Goal: Task Accomplishment & Management: Use online tool/utility

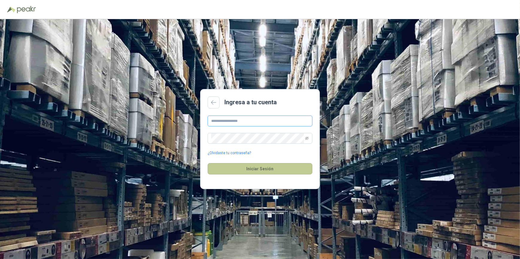
type input "**********"
click at [269, 169] on button "Iniciar Sesión" at bounding box center [260, 168] width 105 height 11
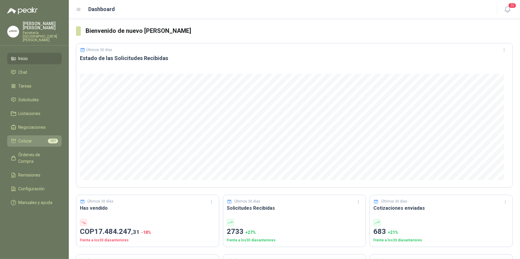
click at [24, 138] on span "Cotizar" at bounding box center [26, 141] width 14 height 7
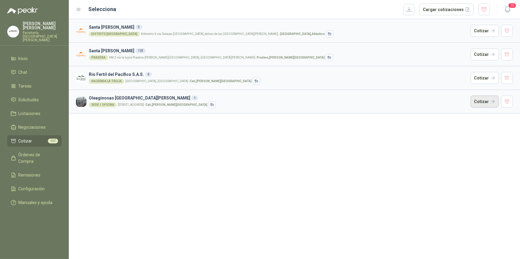
click at [481, 103] on button "Cotizar" at bounding box center [484, 102] width 28 height 12
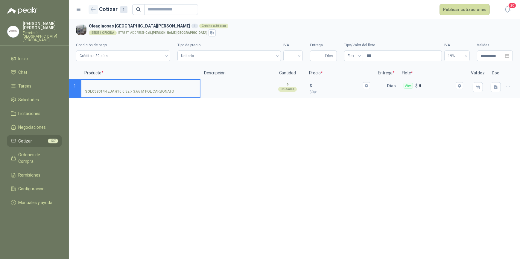
click at [92, 8] on icon "button" at bounding box center [93, 9] width 5 height 4
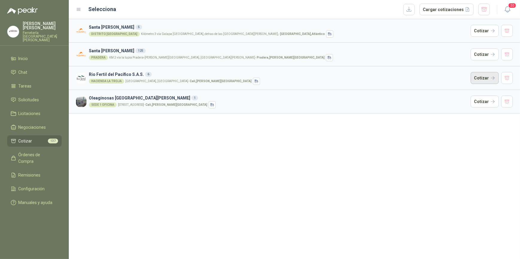
click at [478, 77] on button "Cotizar" at bounding box center [484, 78] width 28 height 12
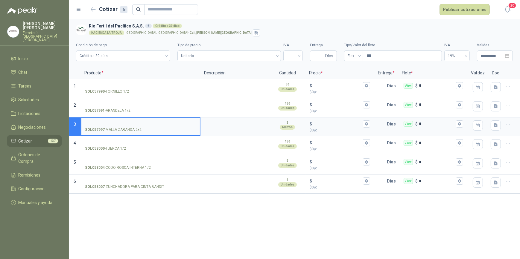
click at [112, 123] on input "SOL057997 - MALLA ZARANDA 2x2" at bounding box center [140, 124] width 111 height 4
type input "**********"
click at [245, 128] on textarea at bounding box center [235, 125] width 68 height 14
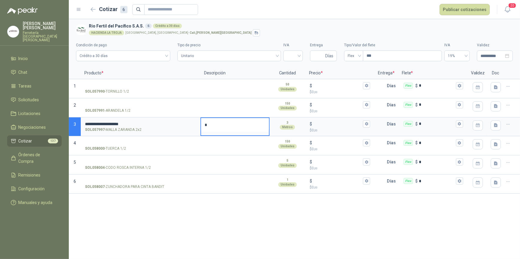
type textarea "*"
type textarea "**"
click at [365, 123] on icon "button" at bounding box center [366, 124] width 4 height 4
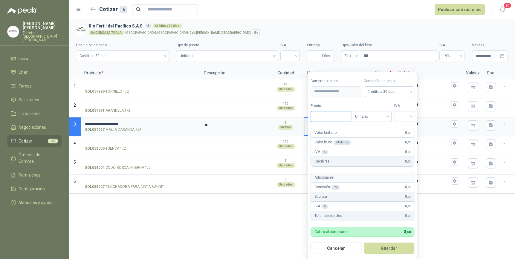
click at [325, 116] on input "Precio" at bounding box center [331, 117] width 40 height 10
click at [414, 115] on div at bounding box center [404, 116] width 20 height 11
type input "********"
click at [405, 126] on div "19%" at bounding box center [405, 129] width 11 height 7
click at [394, 248] on button "Guardar" at bounding box center [389, 248] width 51 height 11
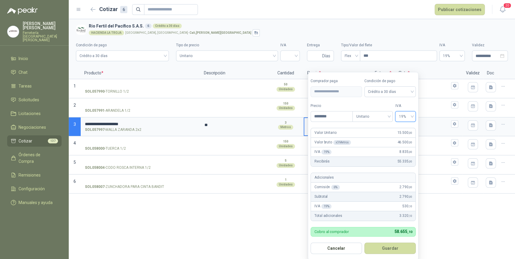
type input "******"
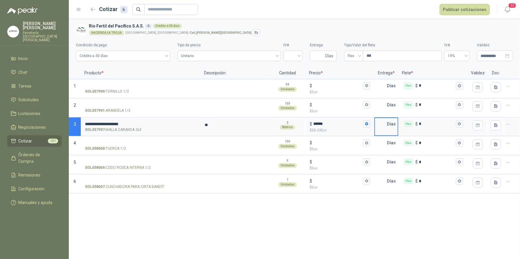
click at [383, 126] on input "text" at bounding box center [381, 124] width 12 height 12
type input "*"
click at [460, 121] on button "Flex $ *" at bounding box center [459, 124] width 7 height 7
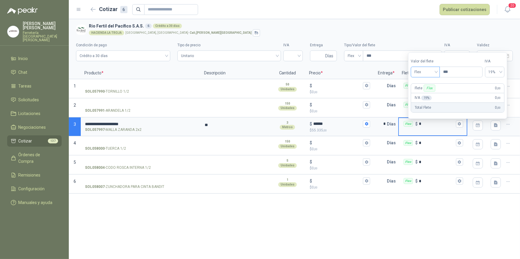
click at [436, 72] on span "Flex" at bounding box center [425, 72] width 22 height 9
click at [430, 95] on div "Incluido" at bounding box center [425, 94] width 21 height 7
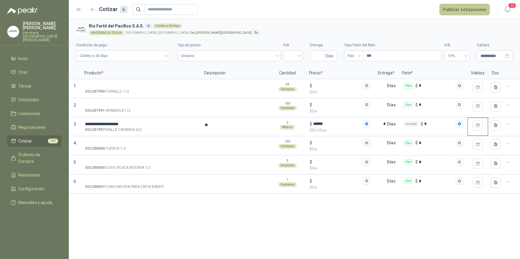
click at [460, 9] on button "Publicar cotizaciones" at bounding box center [464, 9] width 50 height 11
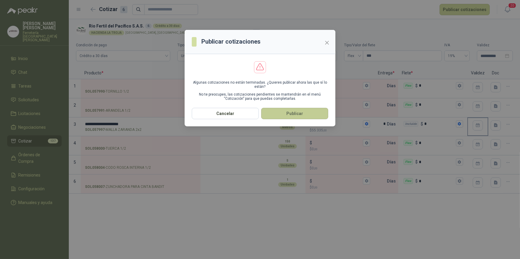
click at [292, 112] on button "Publicar" at bounding box center [294, 113] width 67 height 11
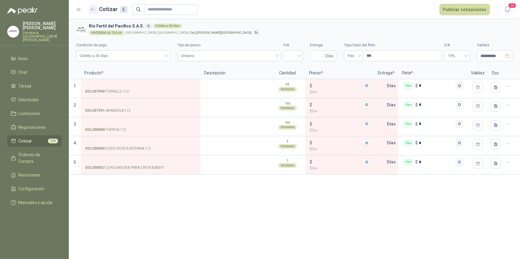
click at [92, 9] on icon "button" at bounding box center [93, 9] width 5 height 4
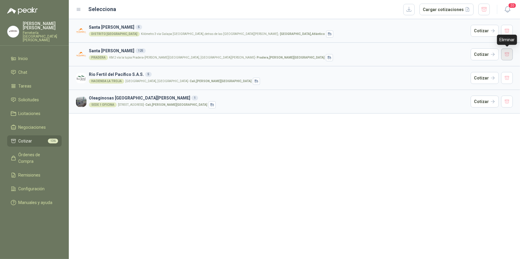
click at [507, 55] on button "button" at bounding box center [507, 54] width 12 height 12
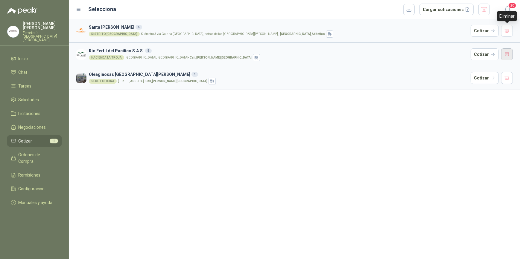
click at [505, 29] on button "button" at bounding box center [507, 31] width 12 height 12
